Goal: Task Accomplishment & Management: Use online tool/utility

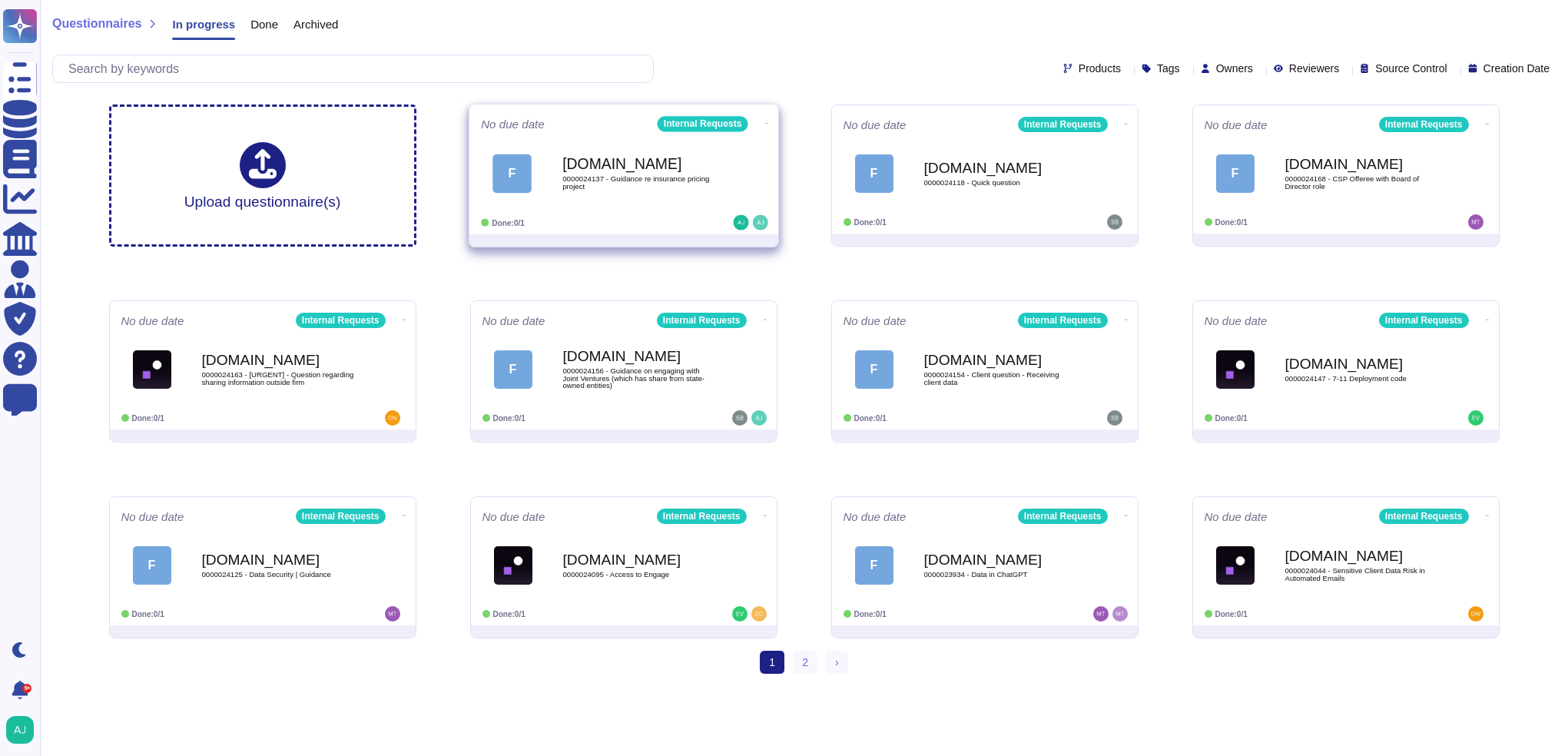
click at [652, 231] on div "No due date Internal Requests F [DOMAIN_NAME] 0000024137 - Guidance re insuranc…" at bounding box center [624, 169] width 309 height 129
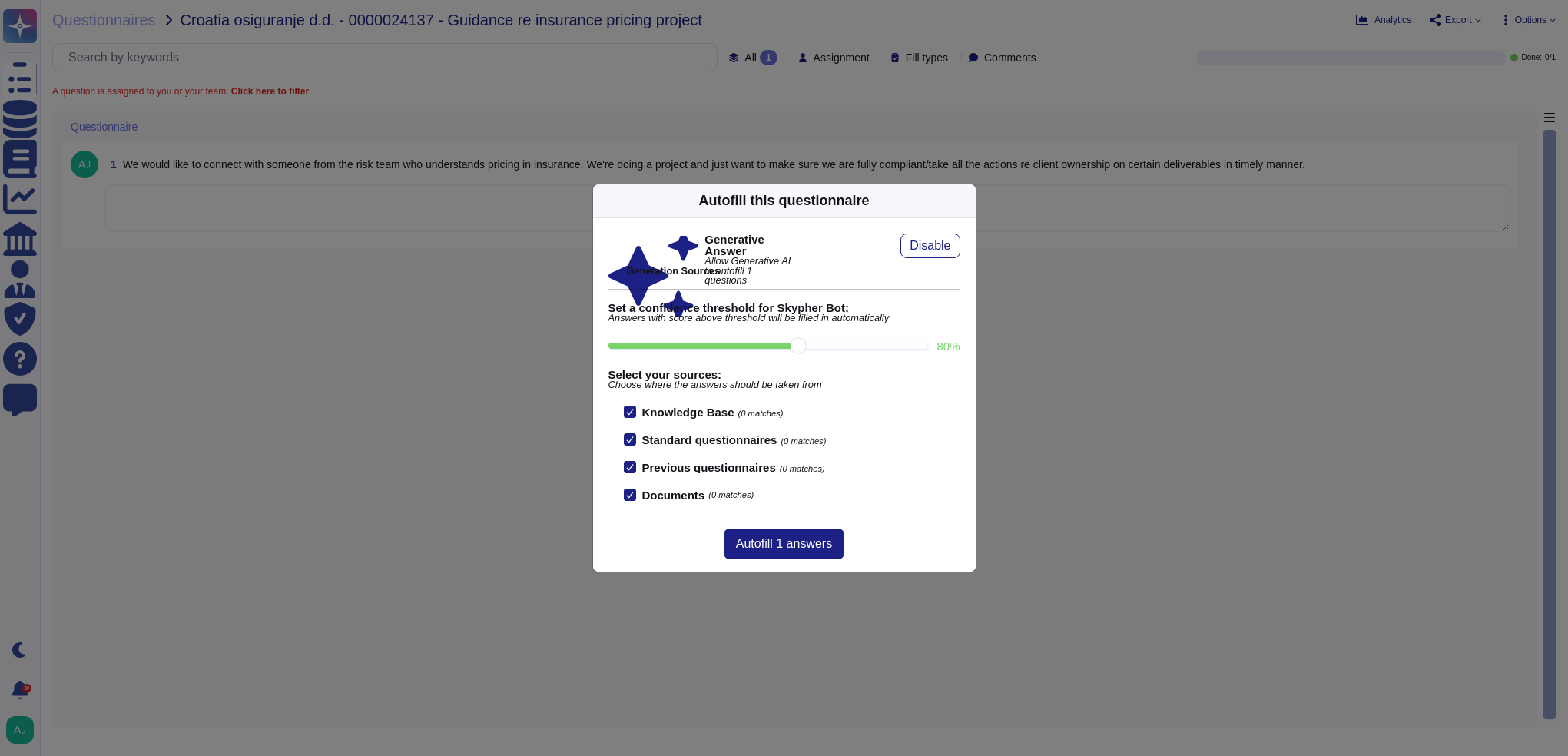
click at [455, 380] on div "Autofill this questionnaire Generative Answer Allow Generative AI to autofill 1…" at bounding box center [784, 378] width 1568 height 756
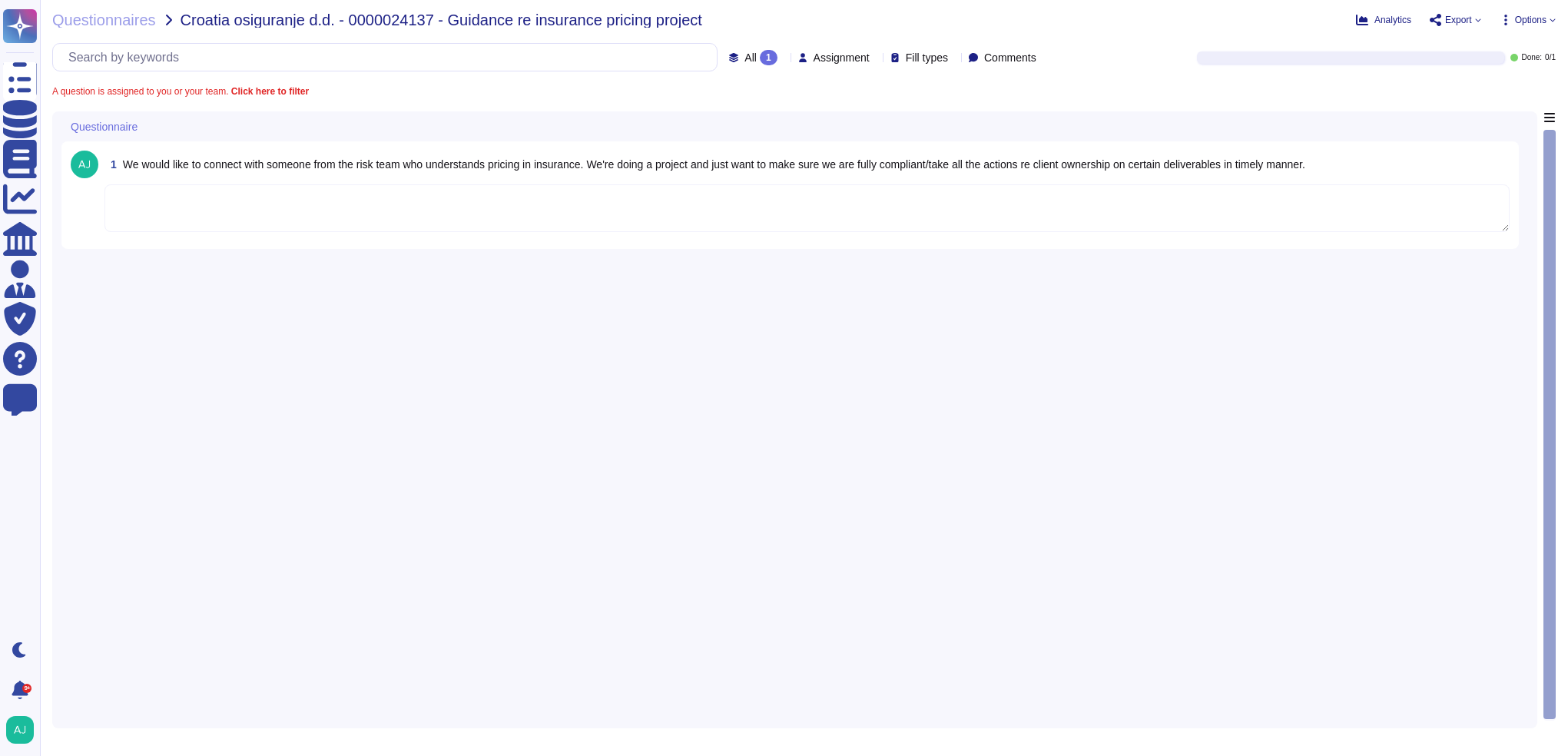
click at [481, 192] on textarea at bounding box center [807, 209] width 1405 height 48
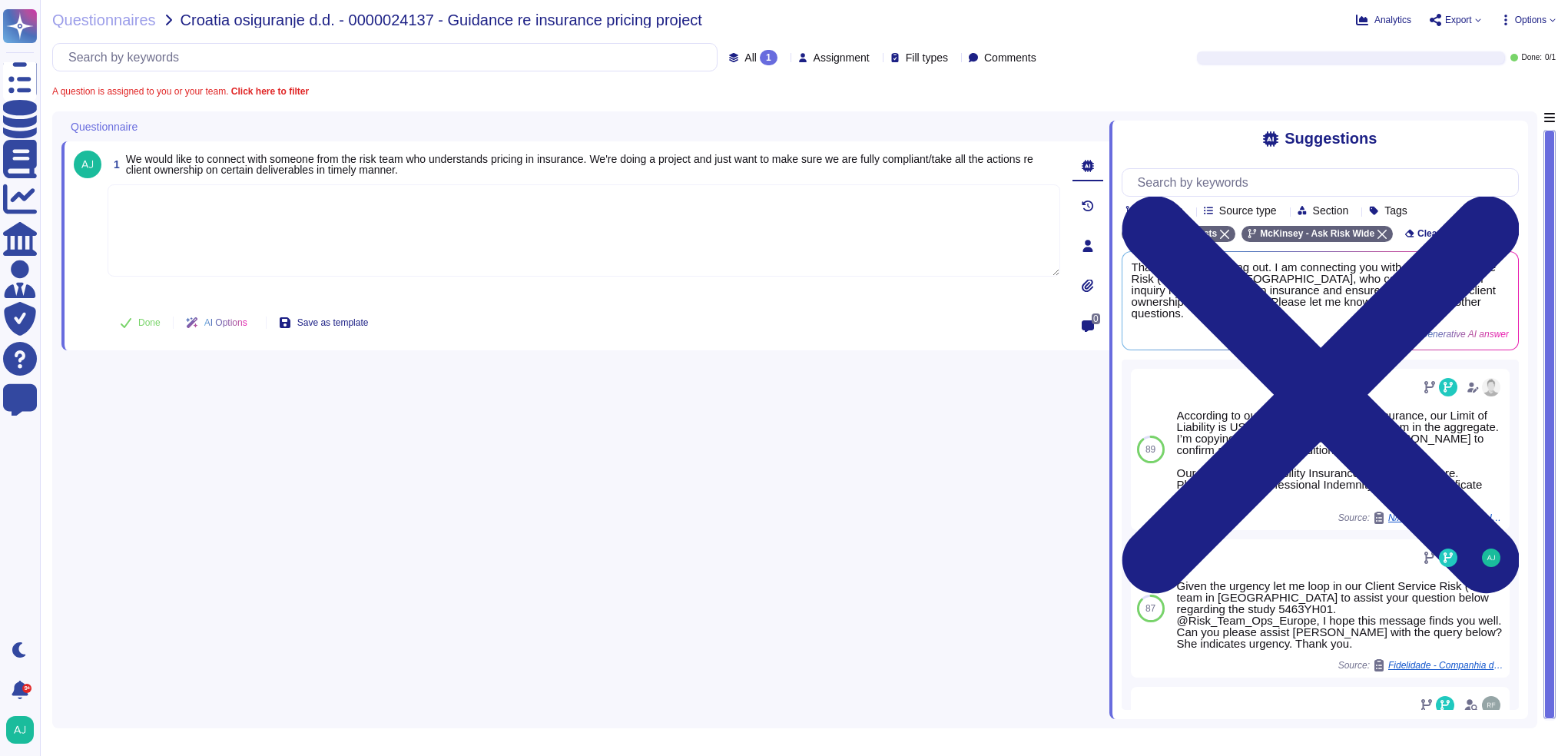
paste textarea "Let me loop in our colleague [PERSON_NAME] – the CSR lead advisor for the engag…"
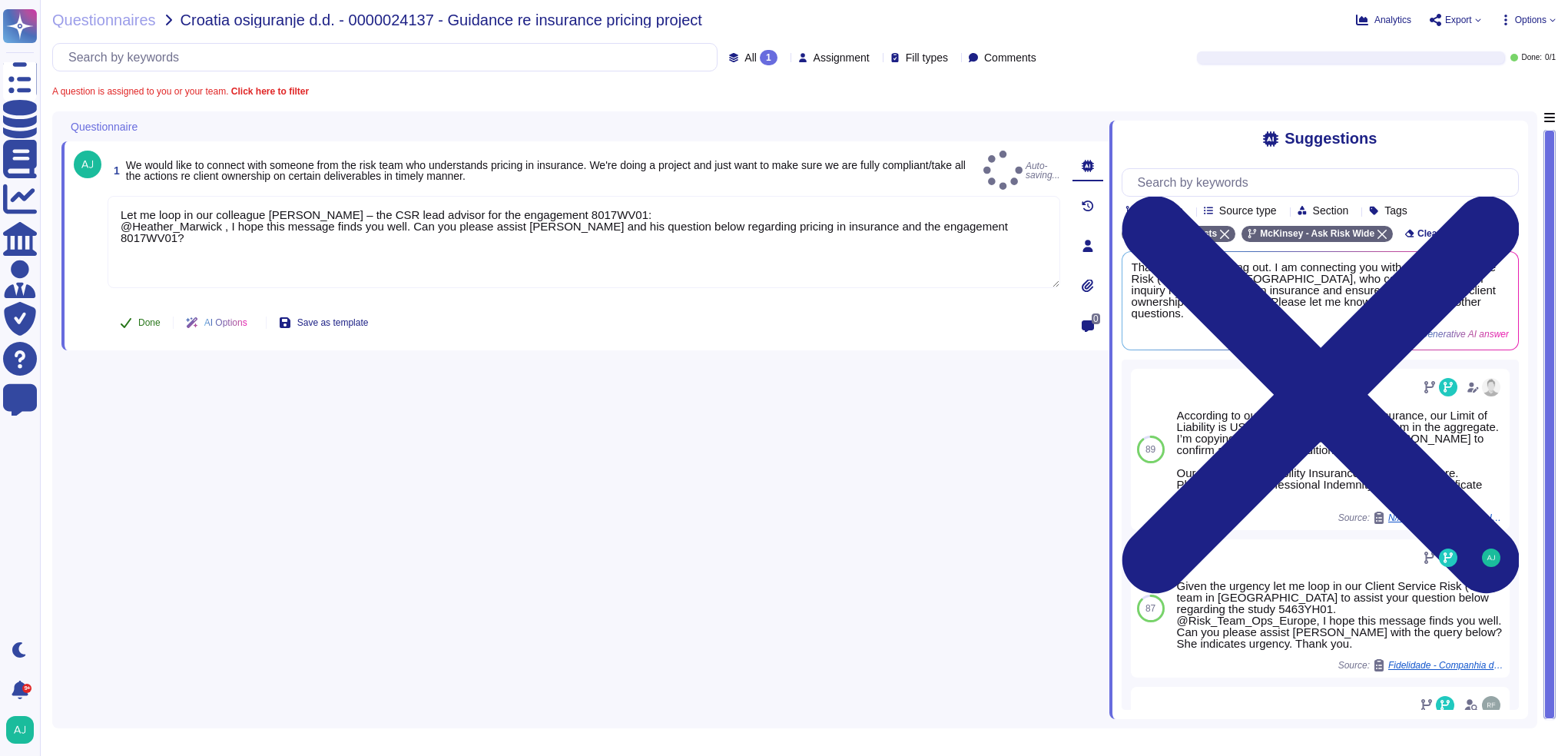
type textarea "Let me loop in our colleague [PERSON_NAME] – the CSR lead advisor for the engag…"
click at [138, 323] on span "Done" at bounding box center [149, 323] width 22 height 10
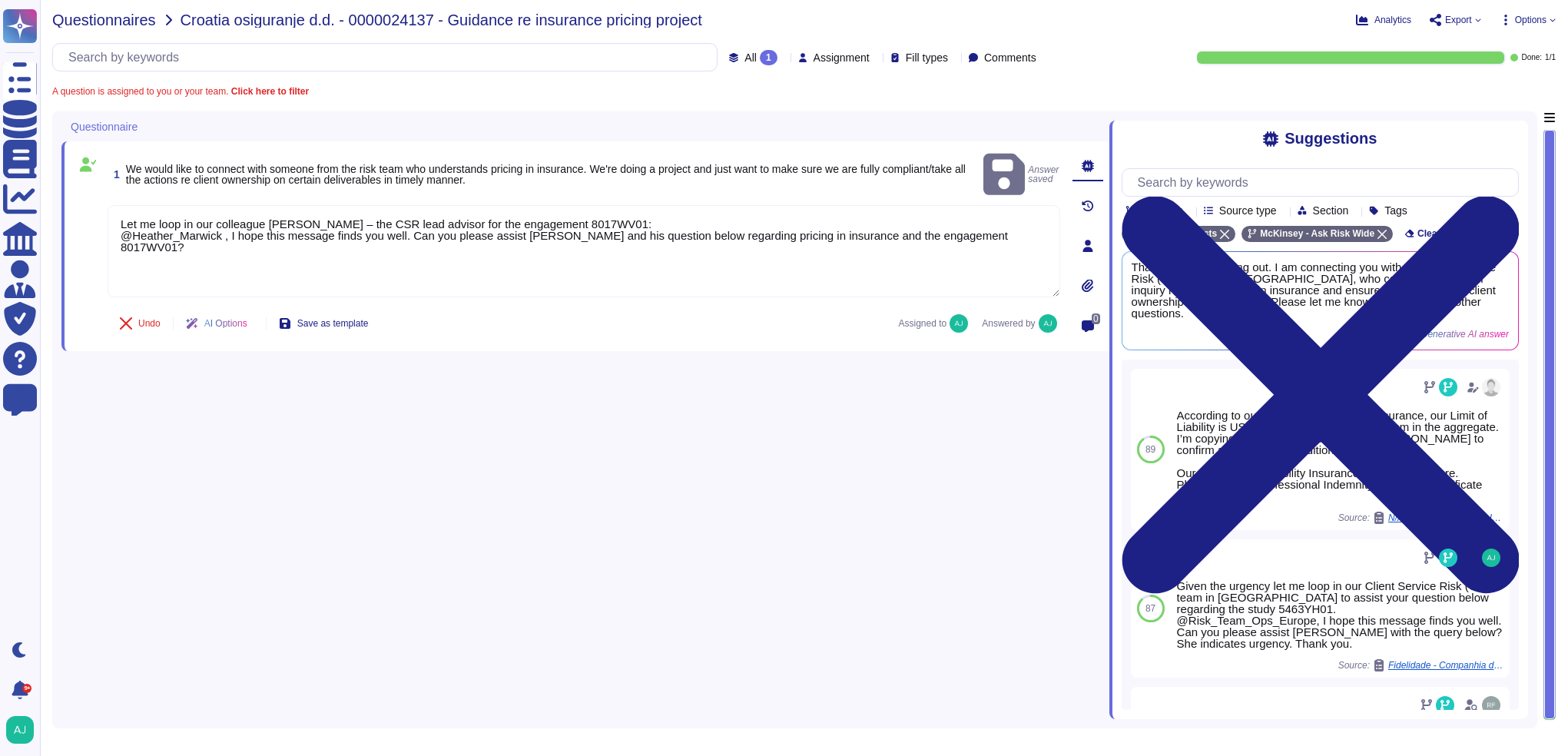
click at [139, 25] on span "Questionnaires" at bounding box center [104, 20] width 104 height 15
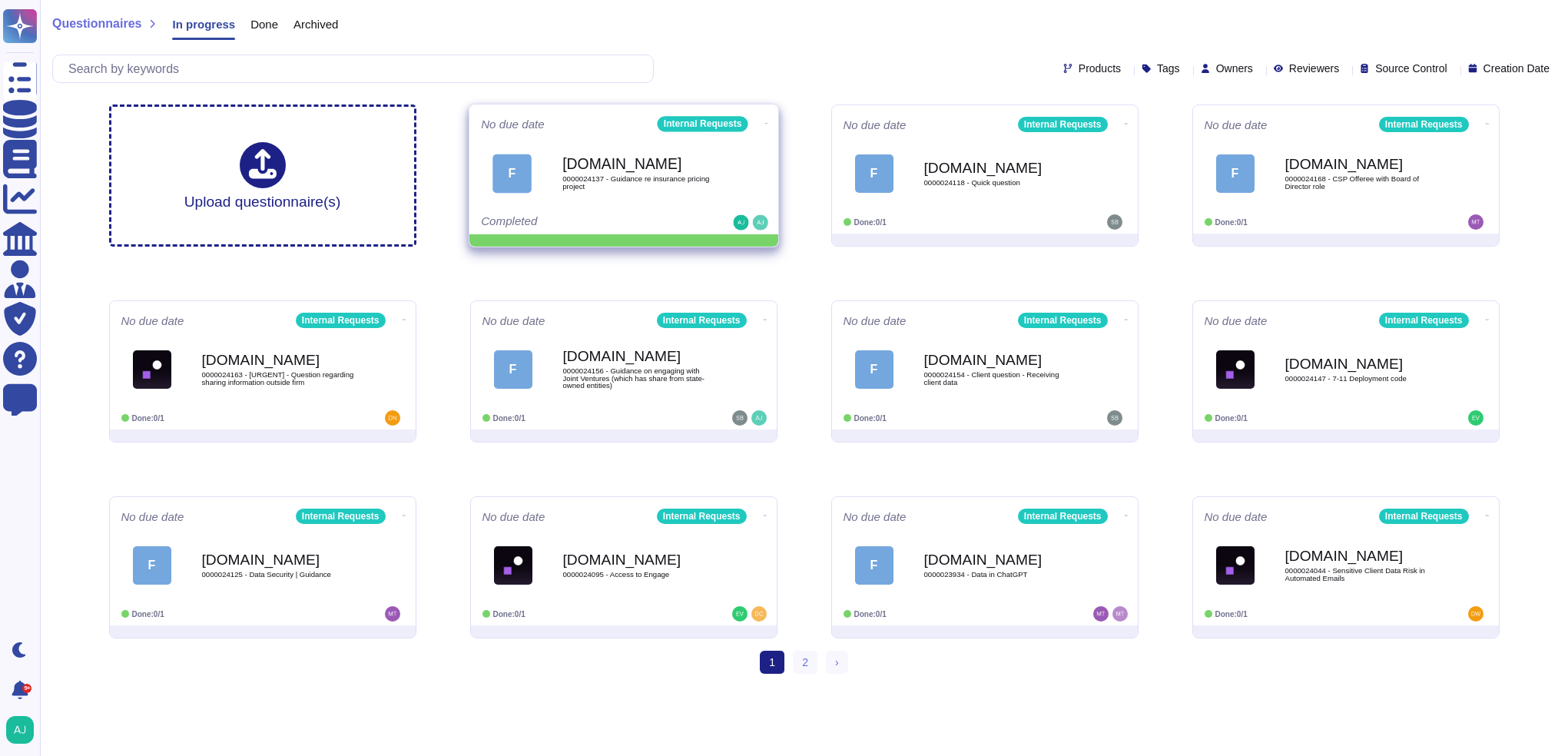
click at [765, 121] on icon at bounding box center [766, 123] width 3 height 4
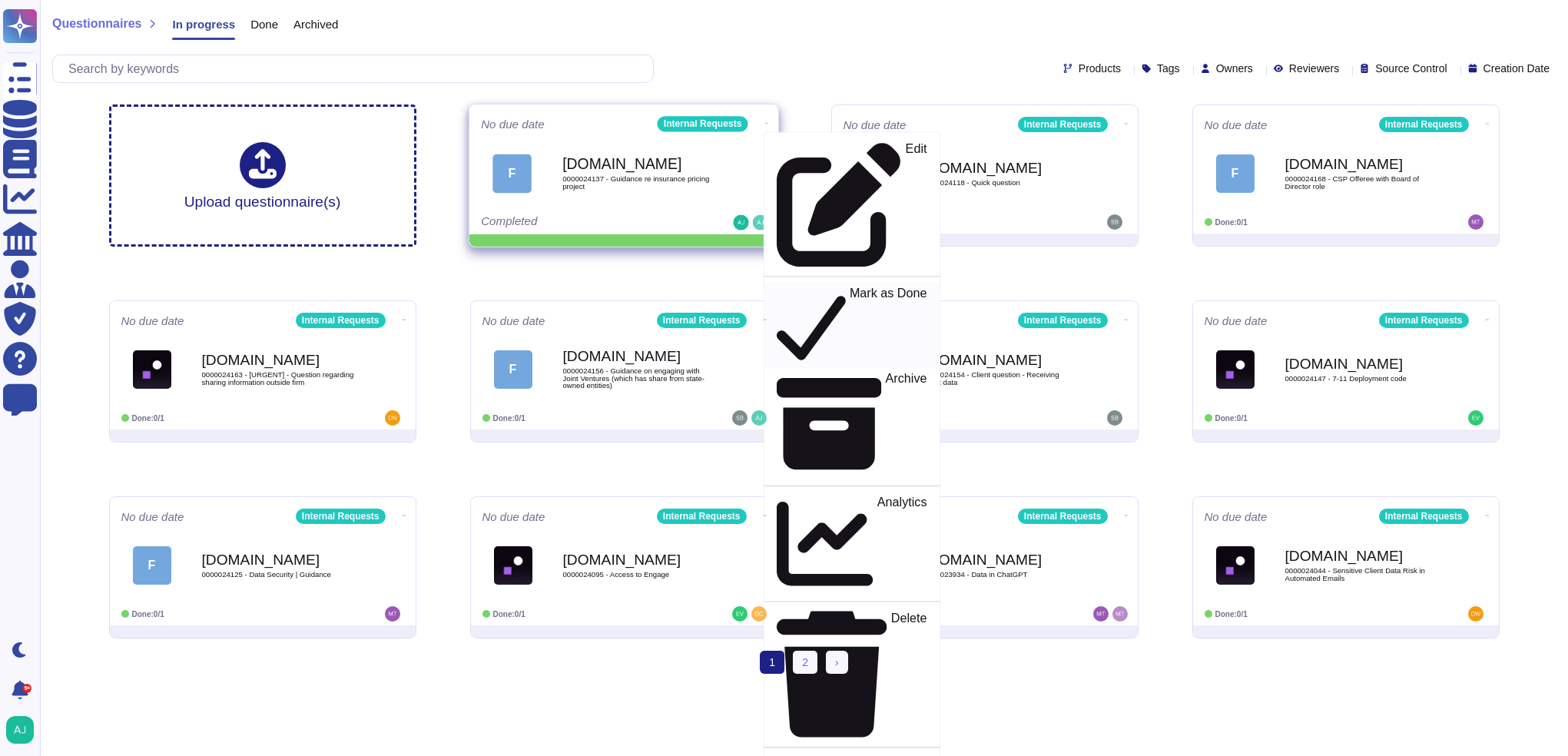
click at [849, 287] on p "Mark as Done" at bounding box center [887, 326] width 77 height 78
